Goal: Navigation & Orientation: Find specific page/section

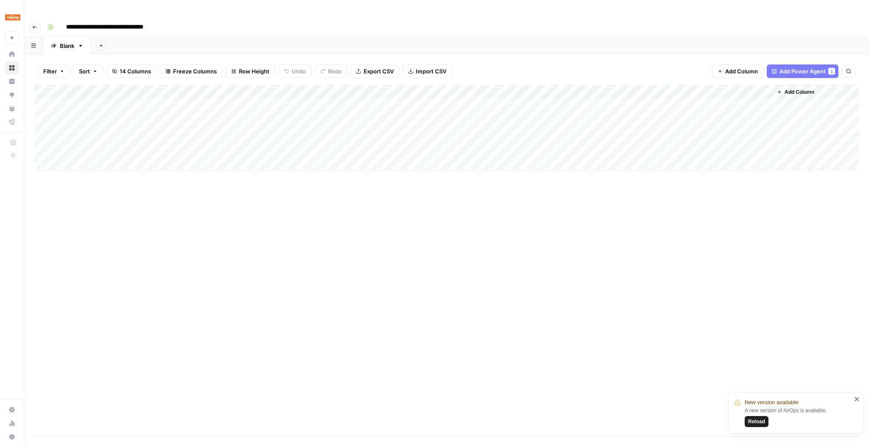
click at [17, 18] on img "Workspace: HomeToGo" at bounding box center [12, 17] width 15 height 15
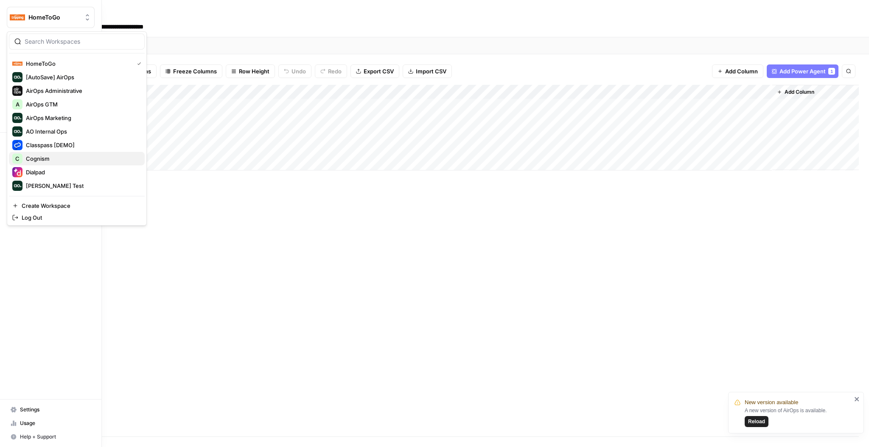
scroll to position [68, 0]
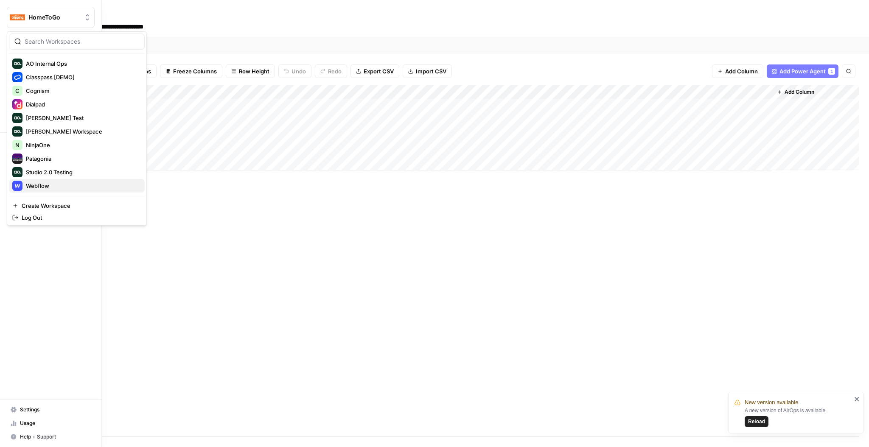
click at [39, 184] on span "Webflow" at bounding box center [82, 186] width 112 height 8
